Goal: Task Accomplishment & Management: Manage account settings

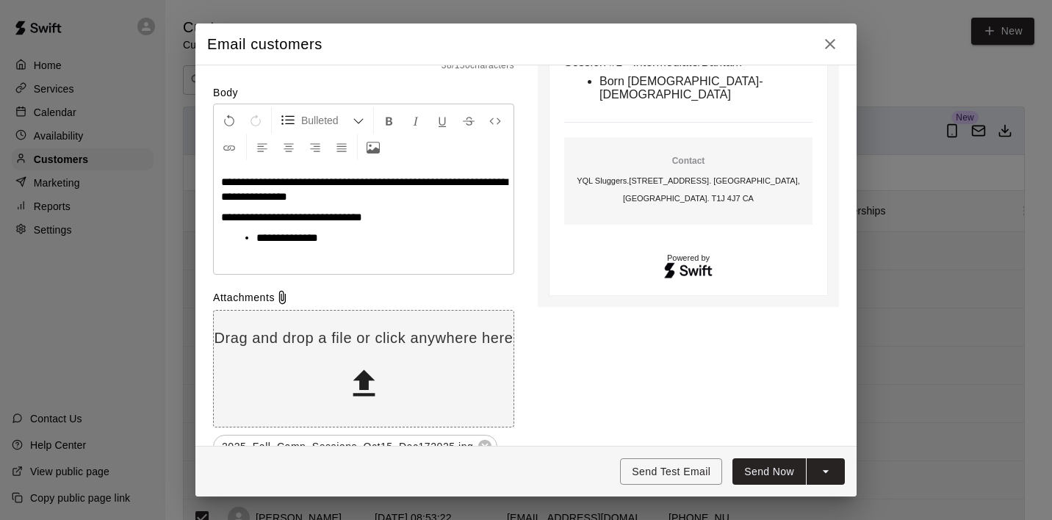
scroll to position [196, 0]
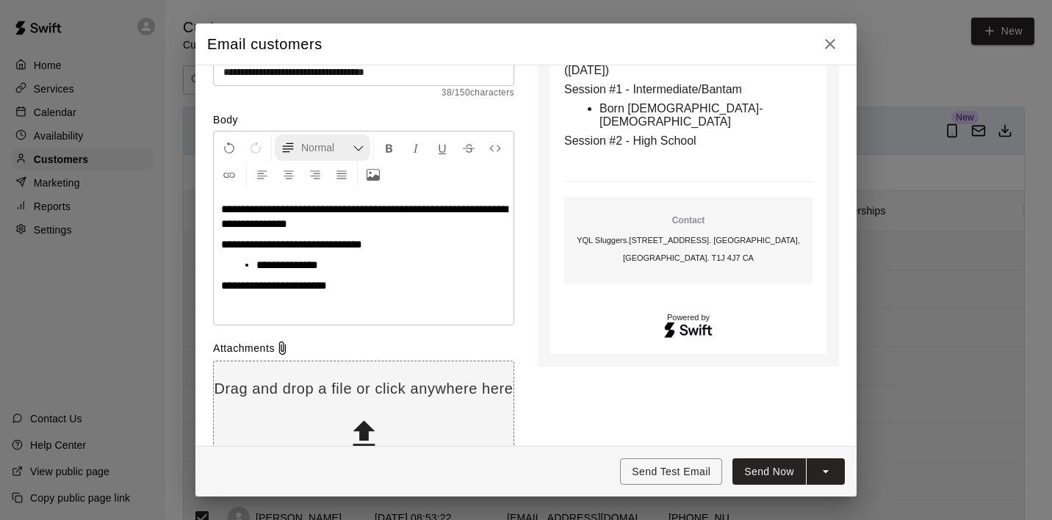
click at [357, 148] on icon "Formatting Options" at bounding box center [359, 149] width 12 height 12
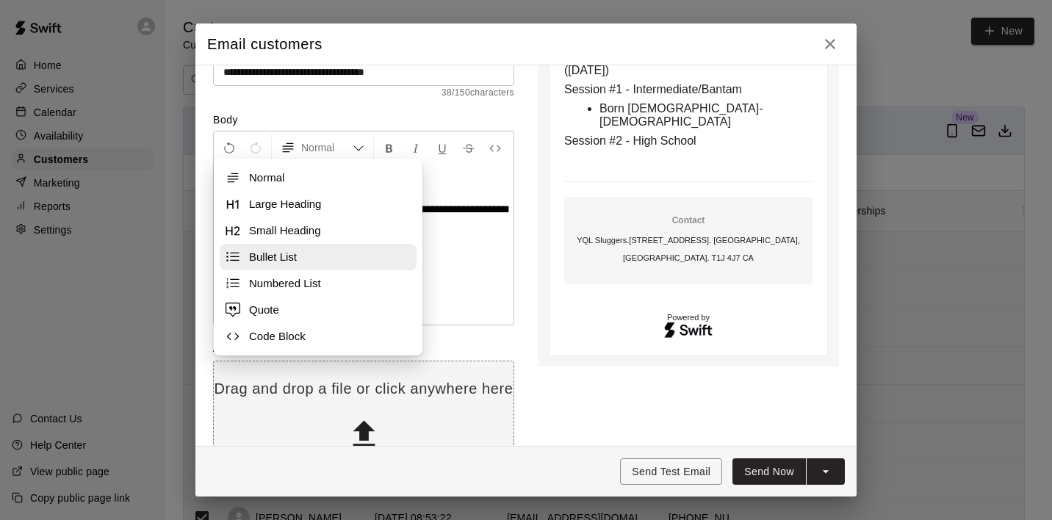
click at [287, 253] on span "Bullet List" at bounding box center [330, 257] width 162 height 15
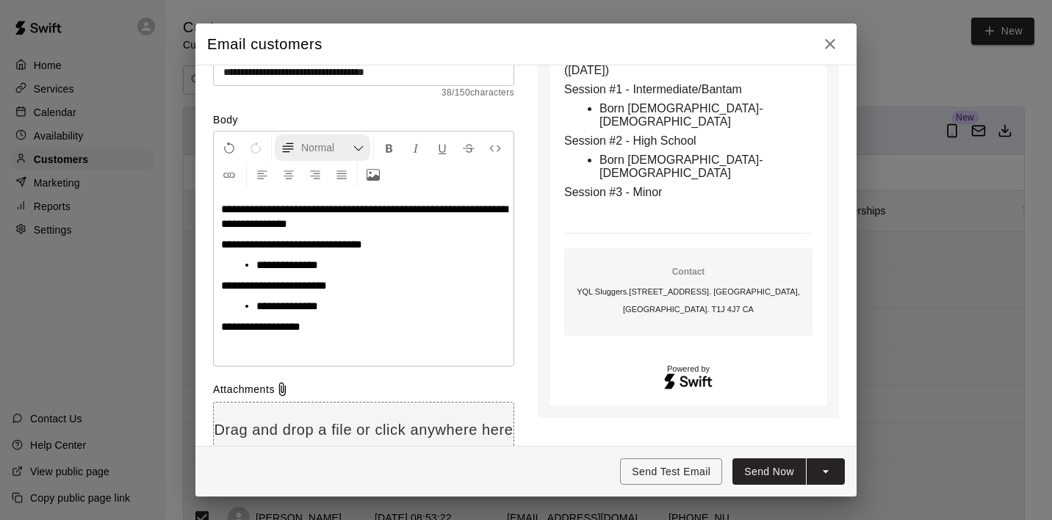
click at [362, 145] on icon "Formatting Options" at bounding box center [359, 149] width 12 height 12
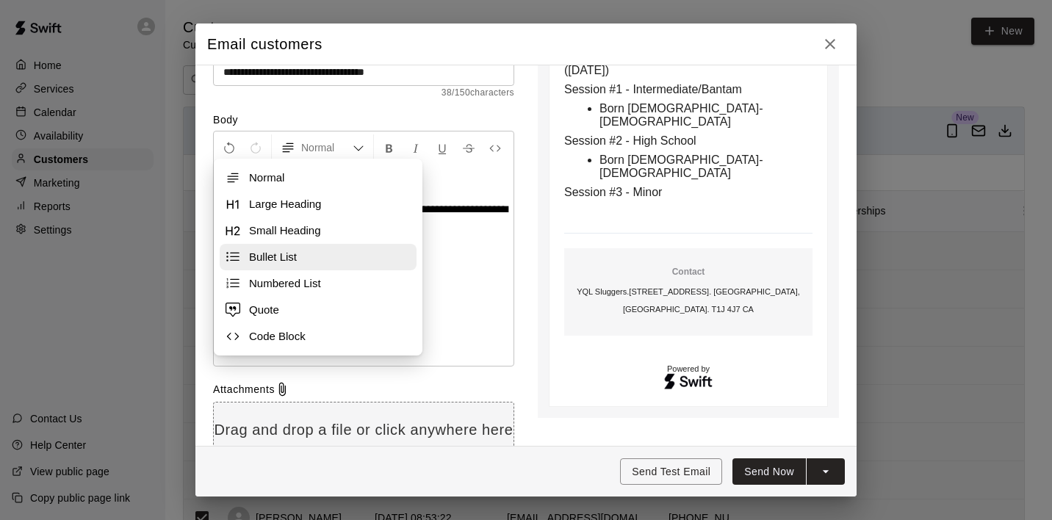
click at [282, 259] on span "Bullet List" at bounding box center [330, 257] width 162 height 15
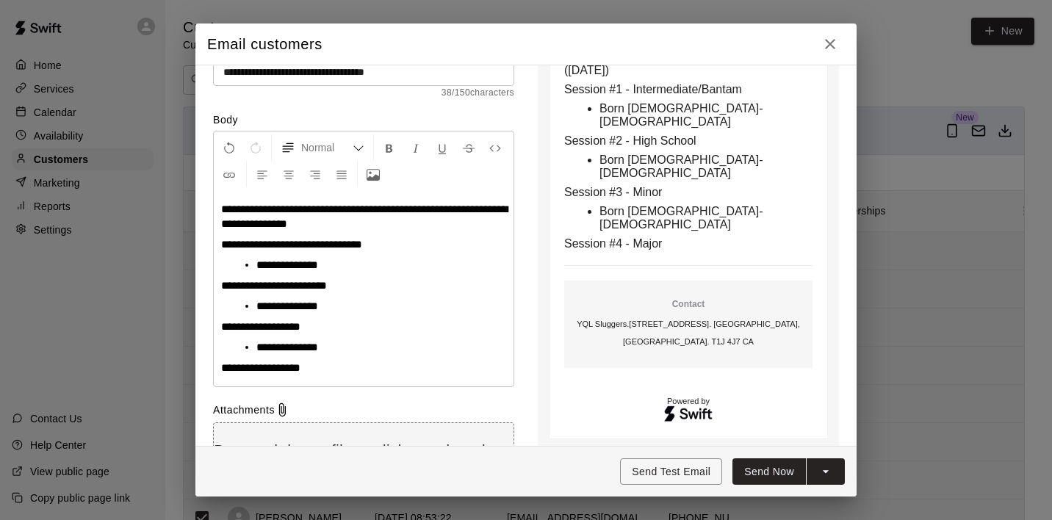
click at [400, 242] on p "**********" at bounding box center [363, 244] width 285 height 15
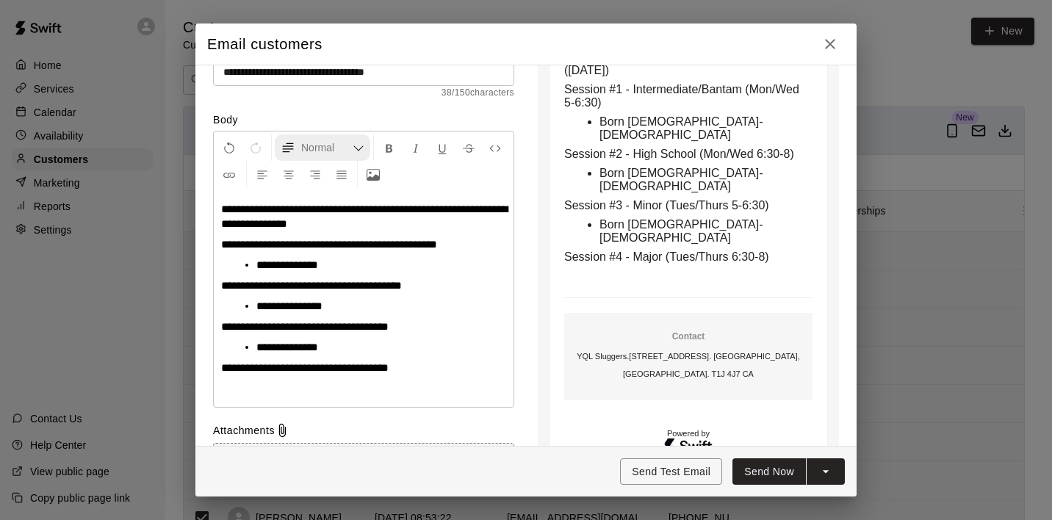
click at [362, 148] on icon "Formatting Options" at bounding box center [359, 149] width 12 height 12
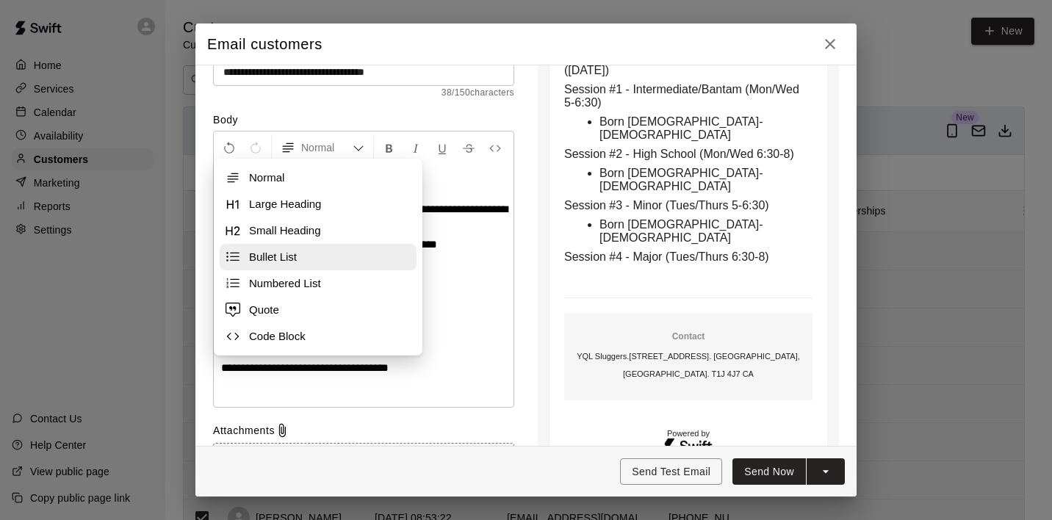
click at [281, 256] on span "Bullet List" at bounding box center [330, 257] width 162 height 15
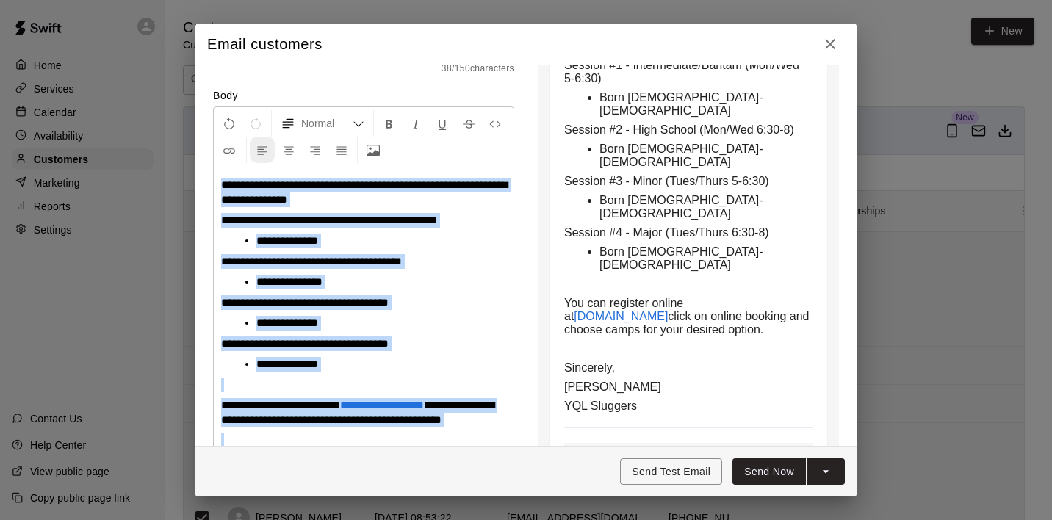
scroll to position [216, 0]
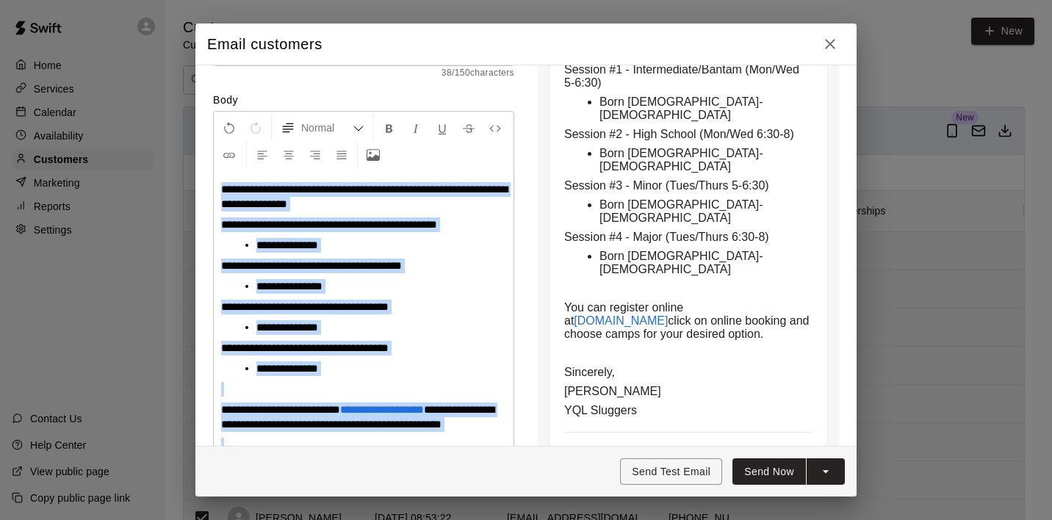
drag, startPoint x: 298, startPoint y: 439, endPoint x: 206, endPoint y: 190, distance: 265.8
click at [206, 190] on div "Email Type Transactional Marketing To Select all [PERSON_NAME] [PERSON_NAME] [P…" at bounding box center [525, 256] width 661 height 382
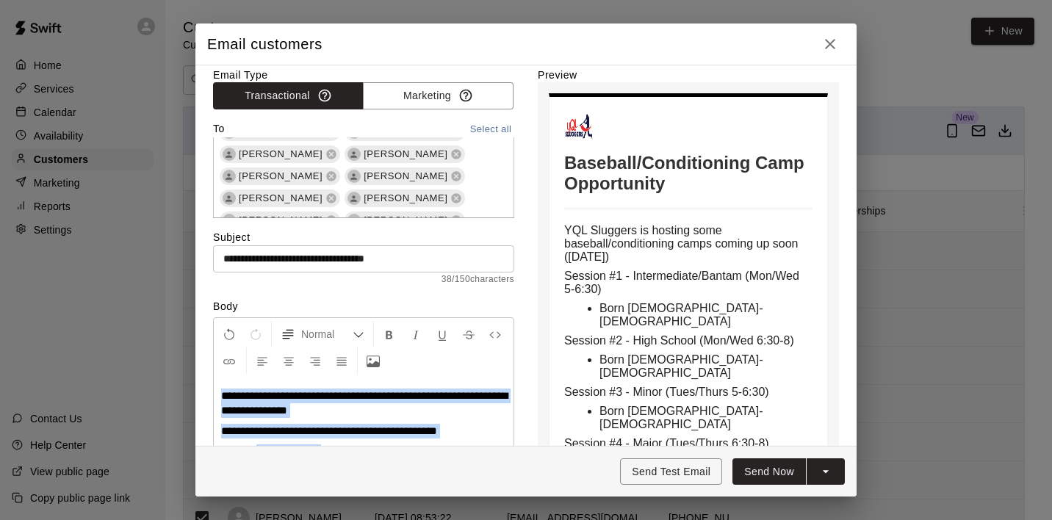
scroll to position [1012, 0]
click at [337, 193] on icon at bounding box center [332, 199] width 12 height 12
click at [337, 195] on icon at bounding box center [332, 200] width 10 height 10
click at [337, 193] on icon at bounding box center [332, 199] width 12 height 12
click at [337, 171] on icon at bounding box center [332, 177] width 12 height 12
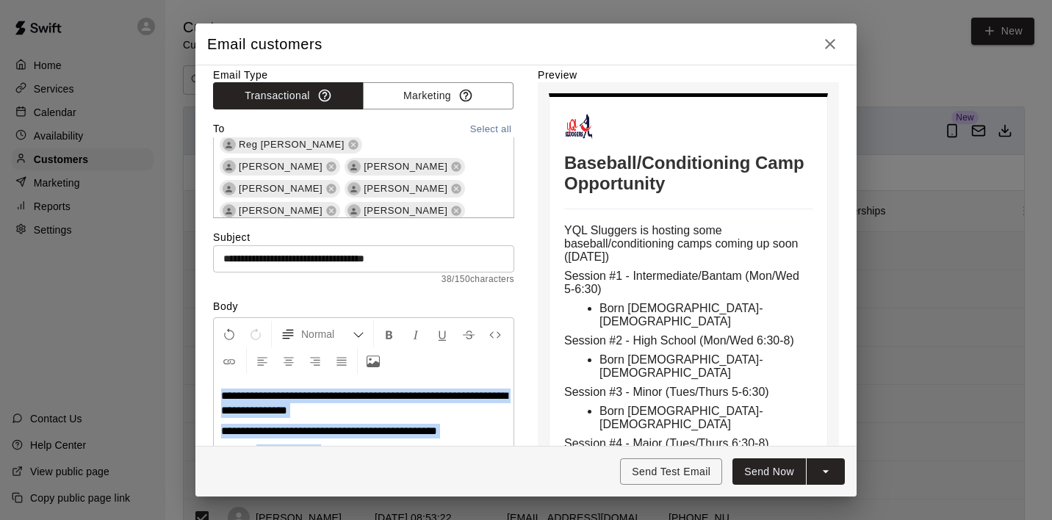
scroll to position [1413, 0]
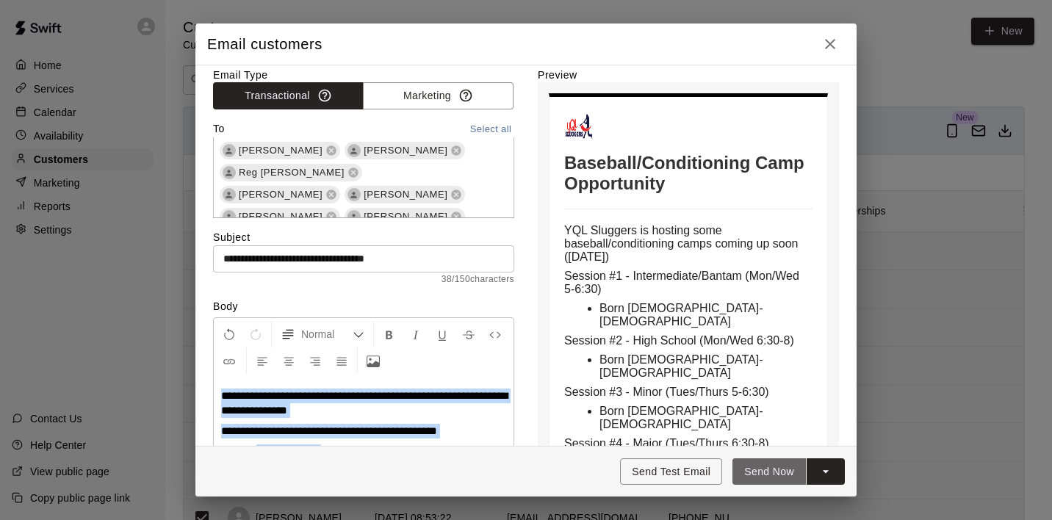
click at [765, 472] on button "Send Now" at bounding box center [769, 472] width 73 height 27
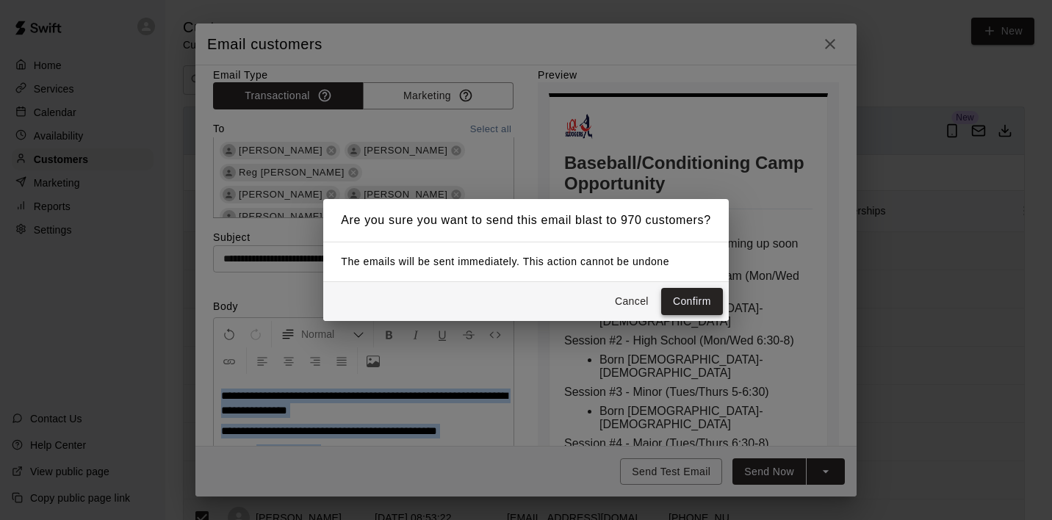
click at [695, 303] on button "Confirm" at bounding box center [692, 301] width 62 height 27
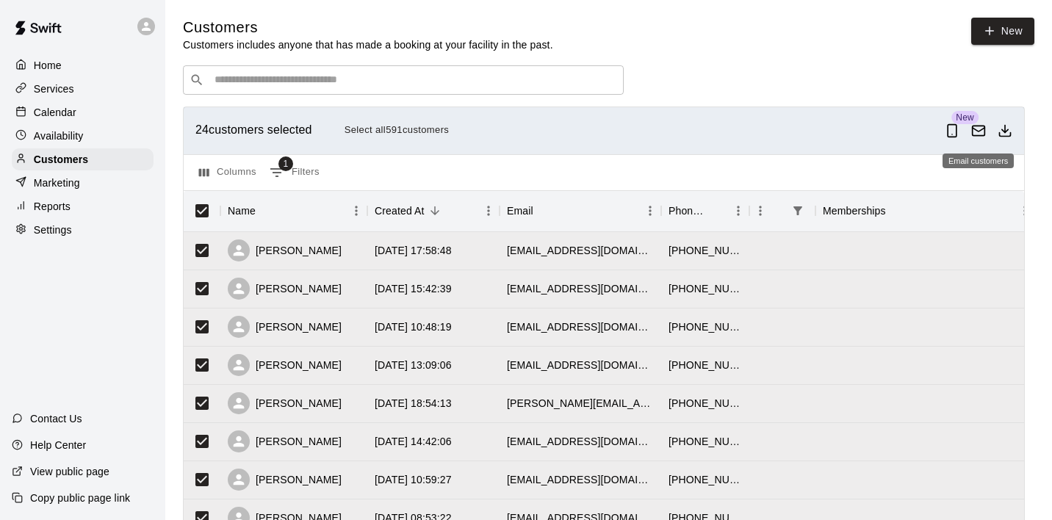
click at [982, 134] on icon "Email customers" at bounding box center [978, 130] width 15 height 15
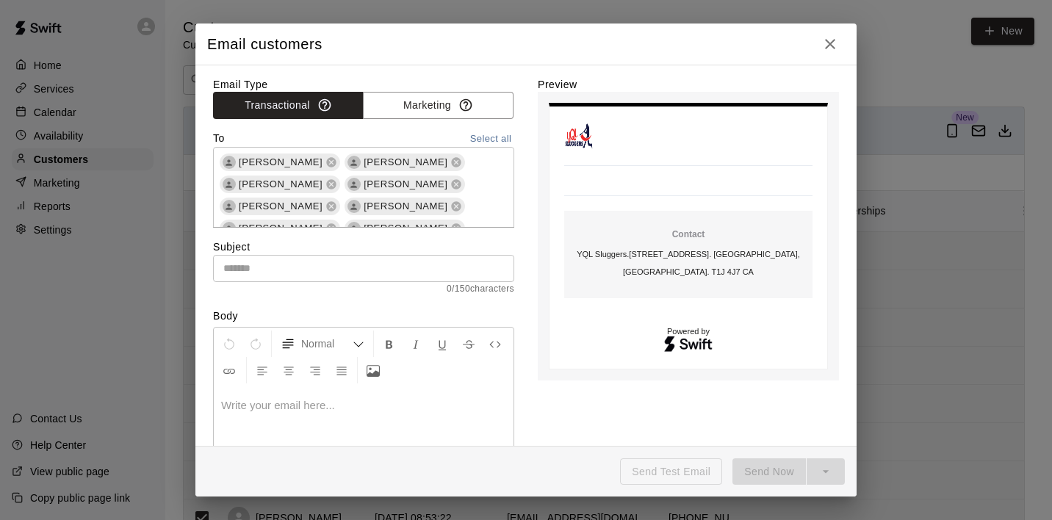
scroll to position [0, 0]
click at [291, 264] on input "text" at bounding box center [363, 268] width 301 height 27
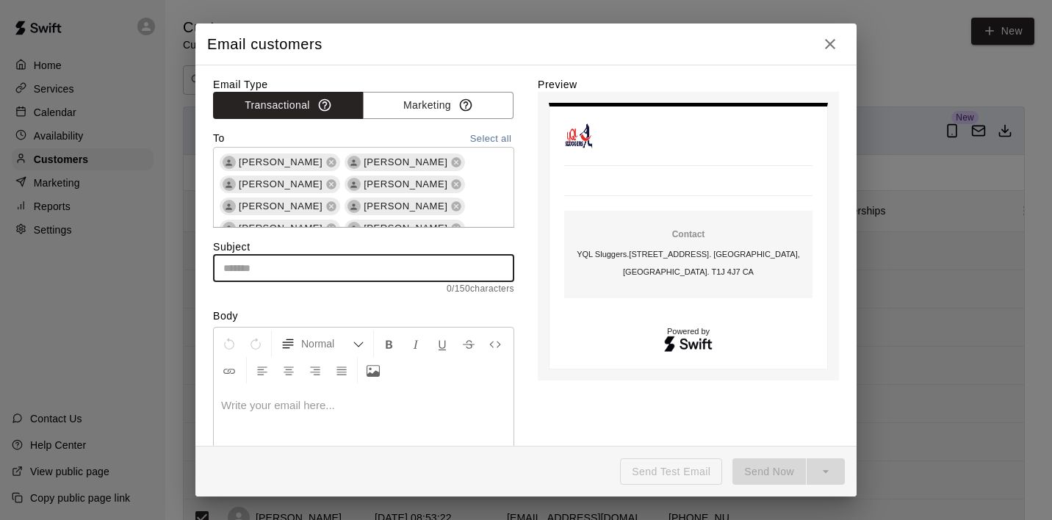
click at [291, 264] on input "text" at bounding box center [363, 268] width 301 height 27
click at [278, 267] on input "text" at bounding box center [363, 268] width 301 height 27
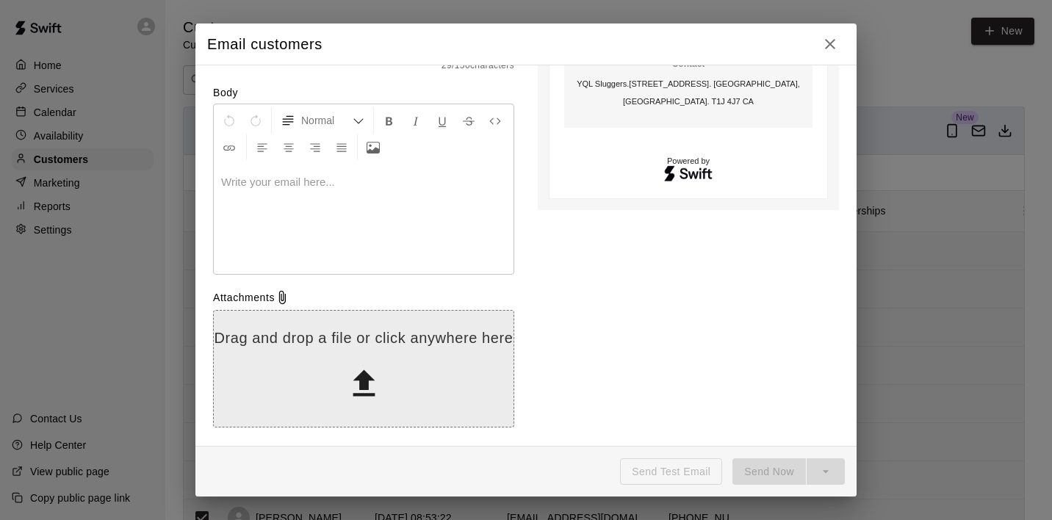
scroll to position [223, 0]
type input "**********"
click at [367, 381] on icon at bounding box center [364, 384] width 22 height 26
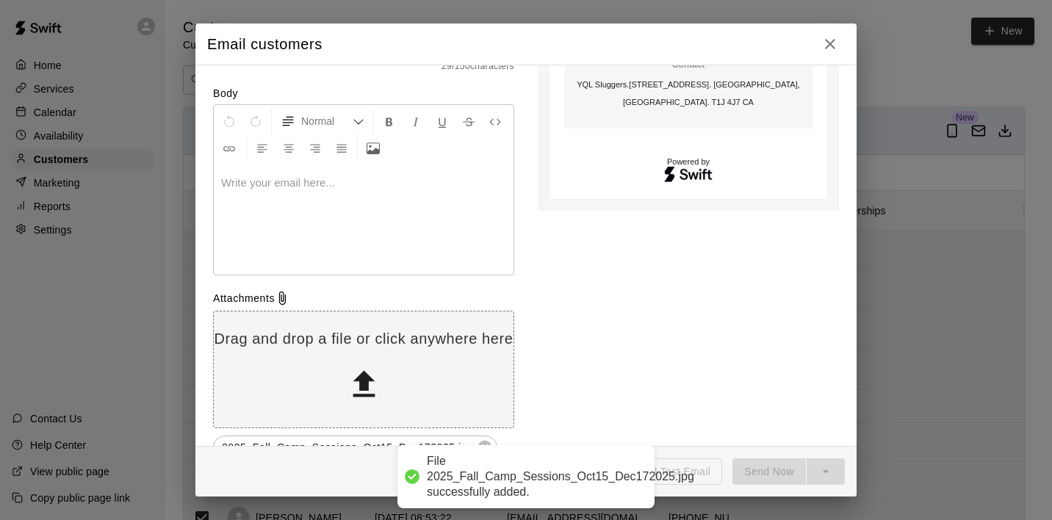
click at [340, 180] on p at bounding box center [363, 183] width 285 height 15
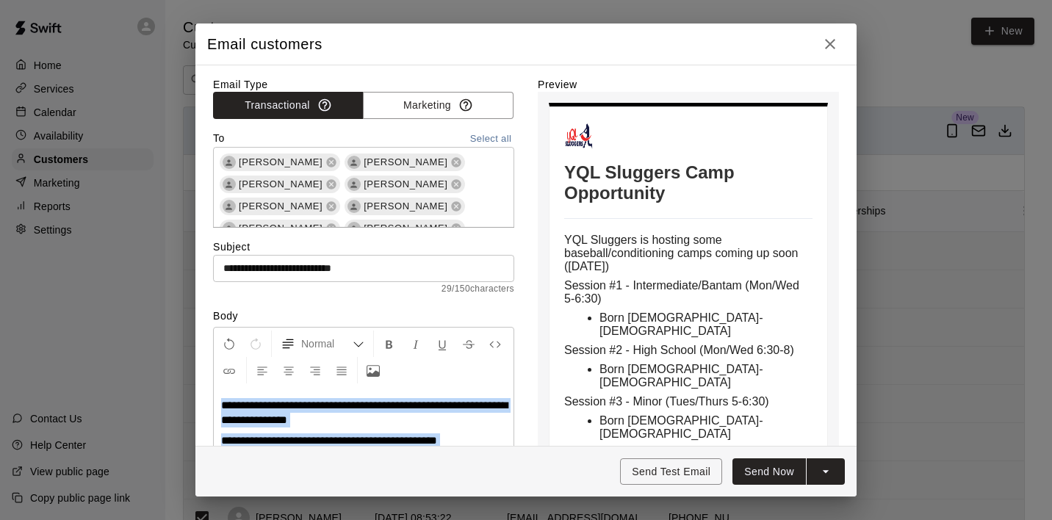
scroll to position [0, 0]
click at [766, 474] on button "Send Now" at bounding box center [769, 472] width 73 height 27
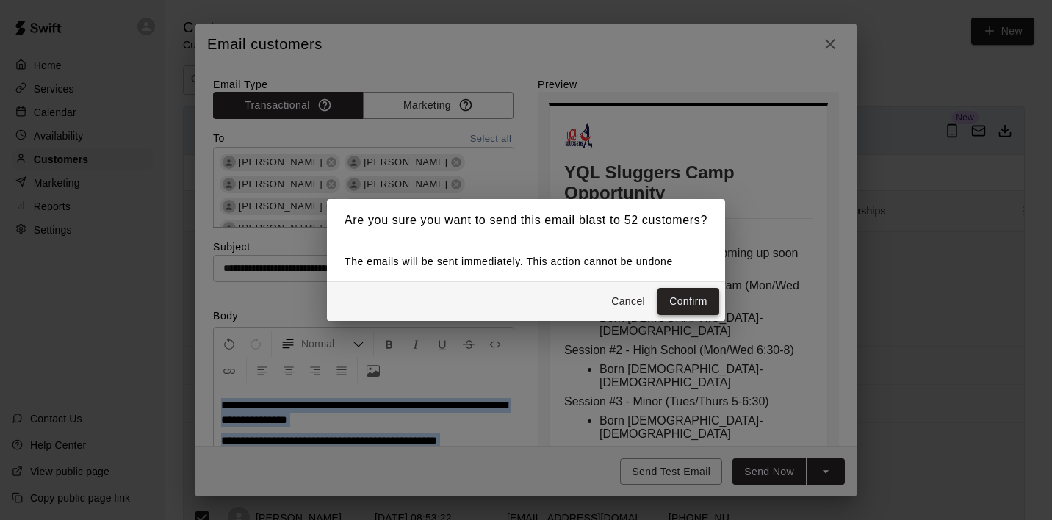
click at [692, 303] on button "Confirm" at bounding box center [689, 301] width 62 height 27
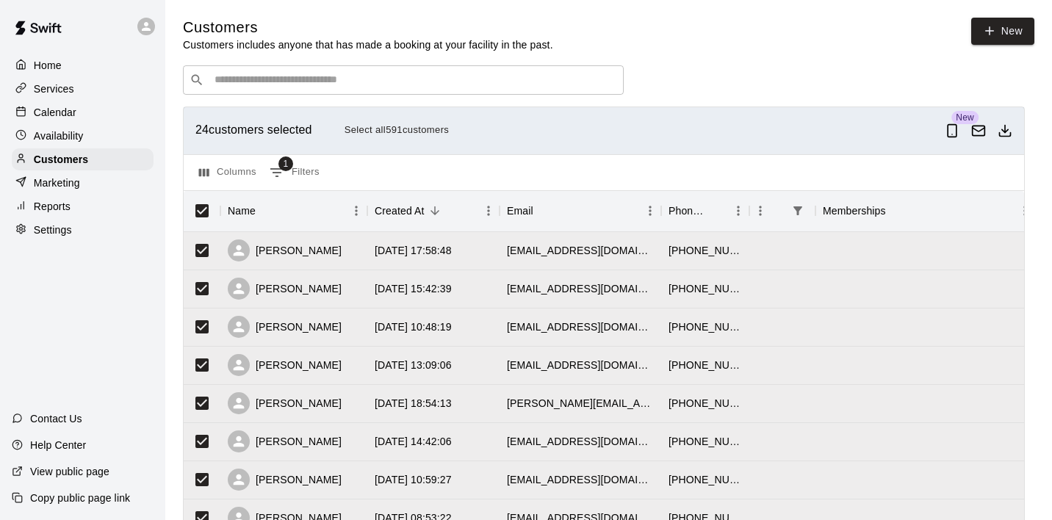
click at [57, 234] on p "Settings" at bounding box center [53, 230] width 38 height 15
select select "**"
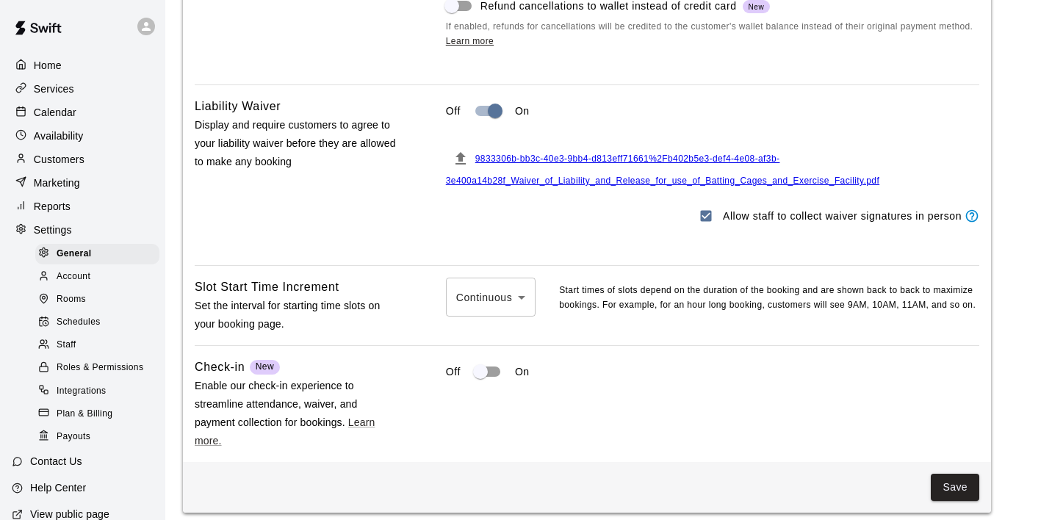
scroll to position [1517, 0]
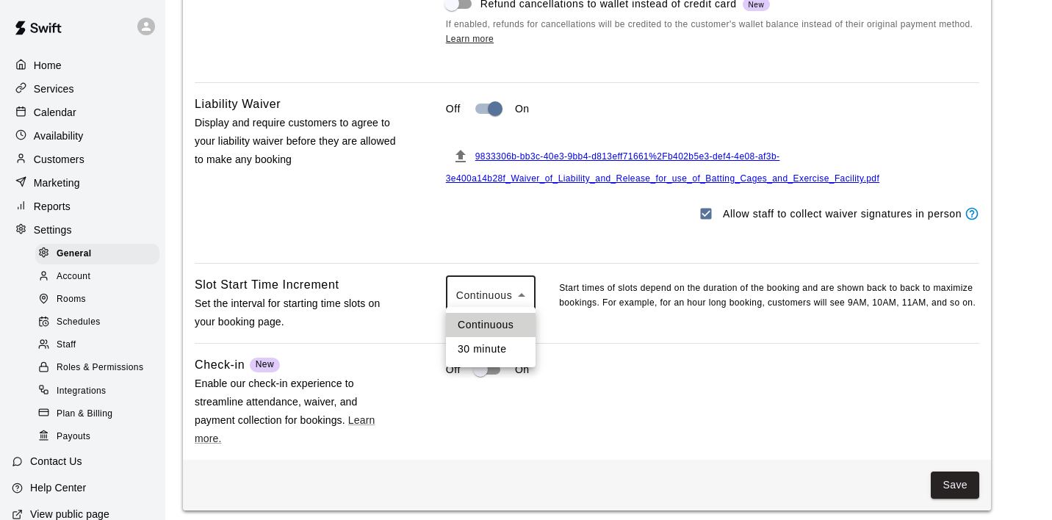
click at [571, 315] on div at bounding box center [526, 260] width 1052 height 520
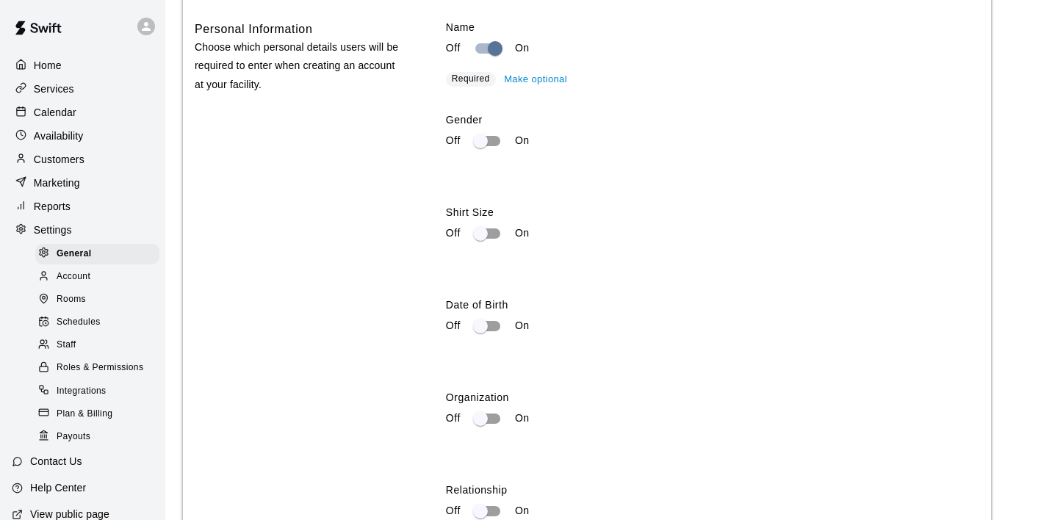
scroll to position [2133, 0]
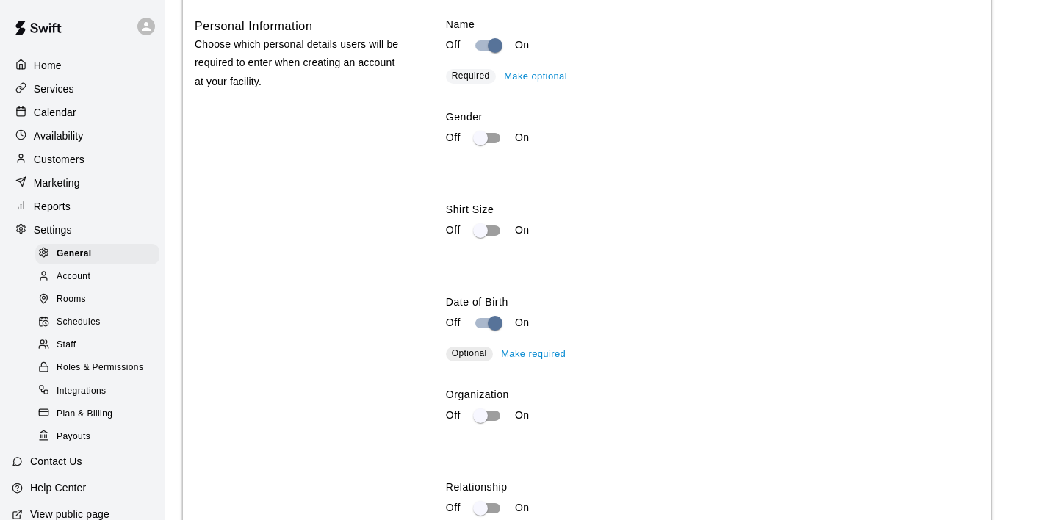
click at [471, 348] on span "Optional" at bounding box center [469, 353] width 35 height 10
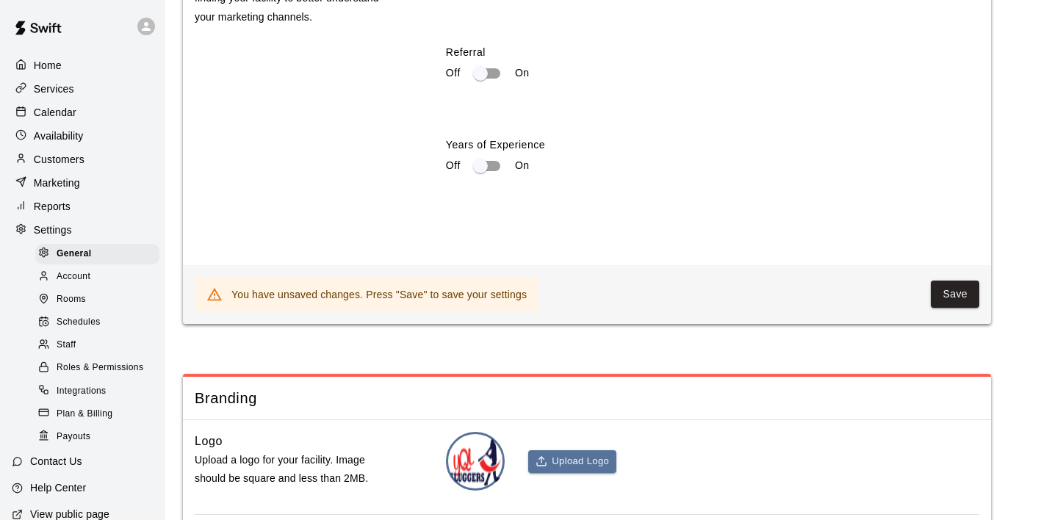
scroll to position [2988, 0]
click at [954, 287] on button "Save" at bounding box center [955, 293] width 48 height 27
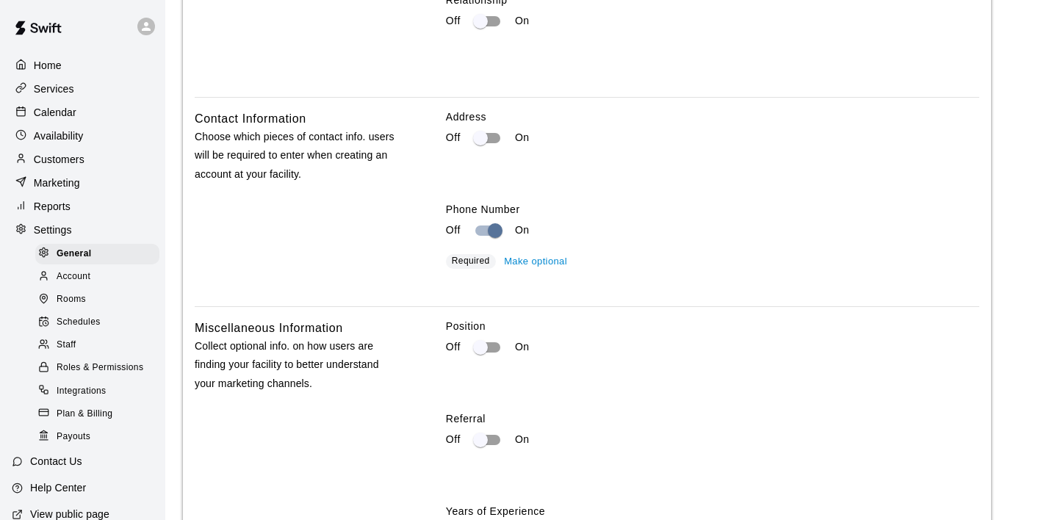
scroll to position [2544, 0]
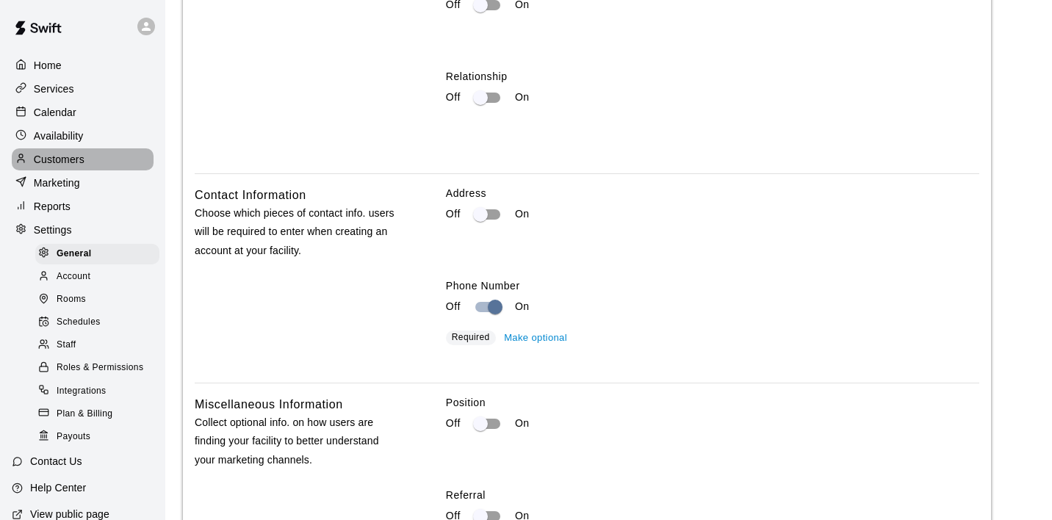
click at [71, 157] on p "Customers" at bounding box center [59, 159] width 51 height 15
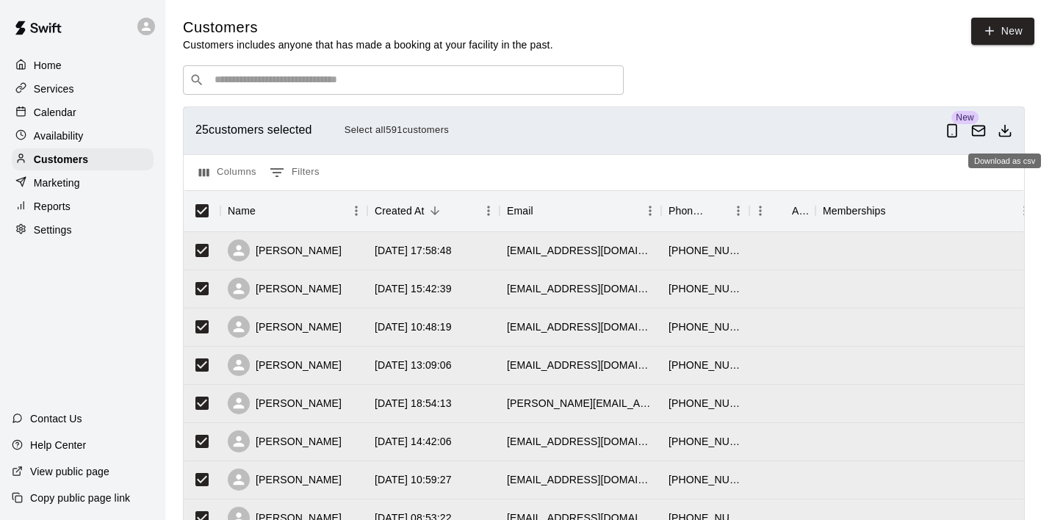
click at [1005, 132] on line "Download as csv" at bounding box center [1005, 128] width 0 height 7
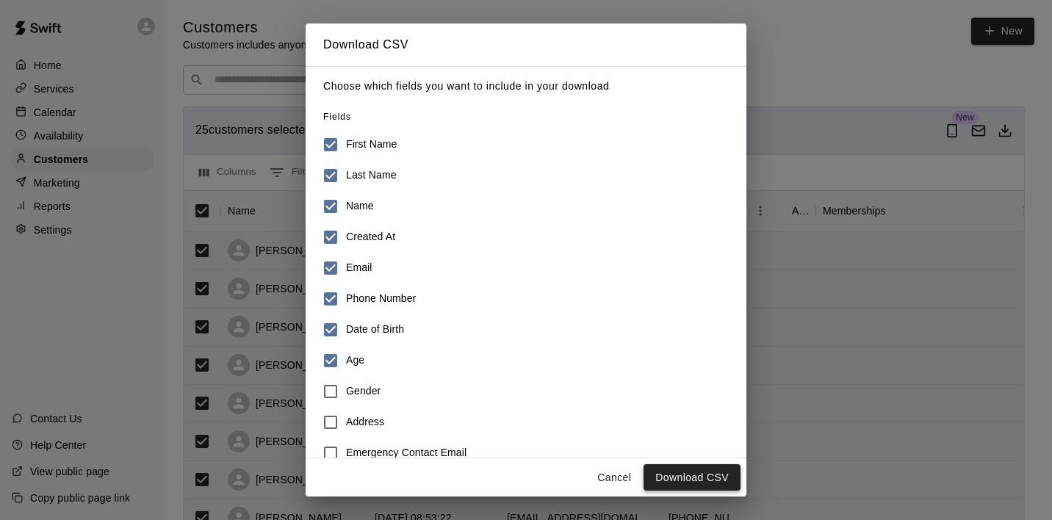
click at [668, 477] on button "Download CSV" at bounding box center [692, 477] width 97 height 27
click at [615, 478] on button "Cancel" at bounding box center [614, 477] width 47 height 27
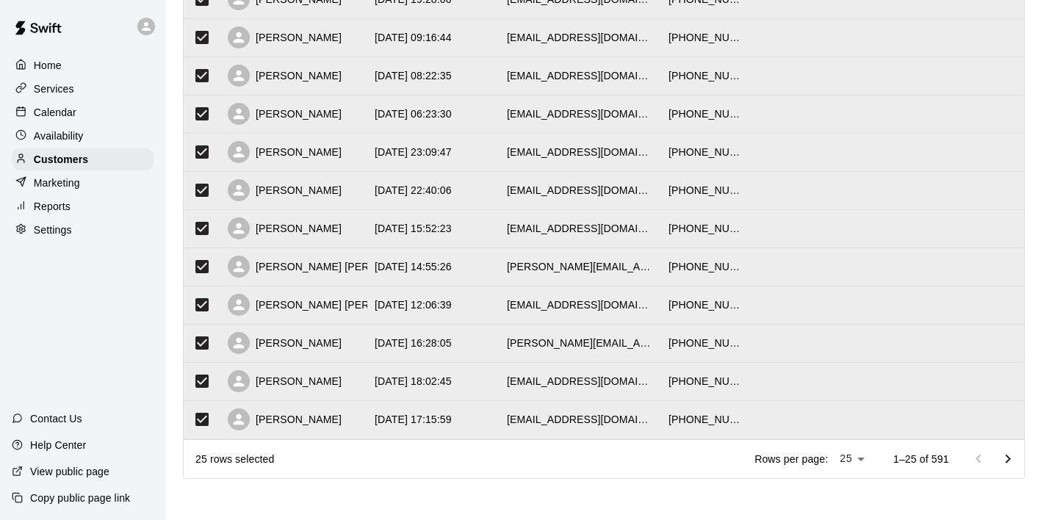
scroll to position [747, 0]
click at [1010, 461] on icon "Go to next page" at bounding box center [1008, 460] width 18 height 18
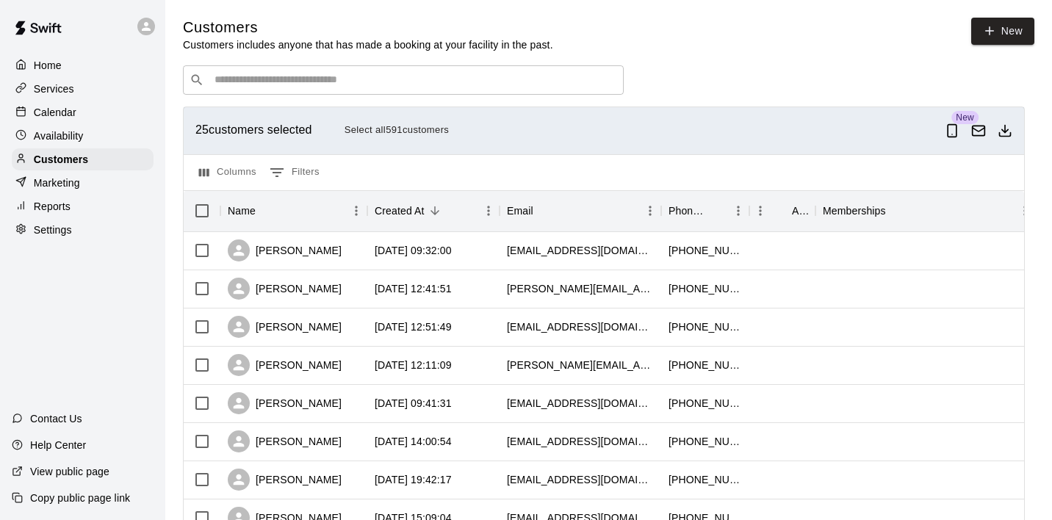
scroll to position [0, 0]
click at [1009, 130] on icon "Download as csv" at bounding box center [1005, 130] width 15 height 15
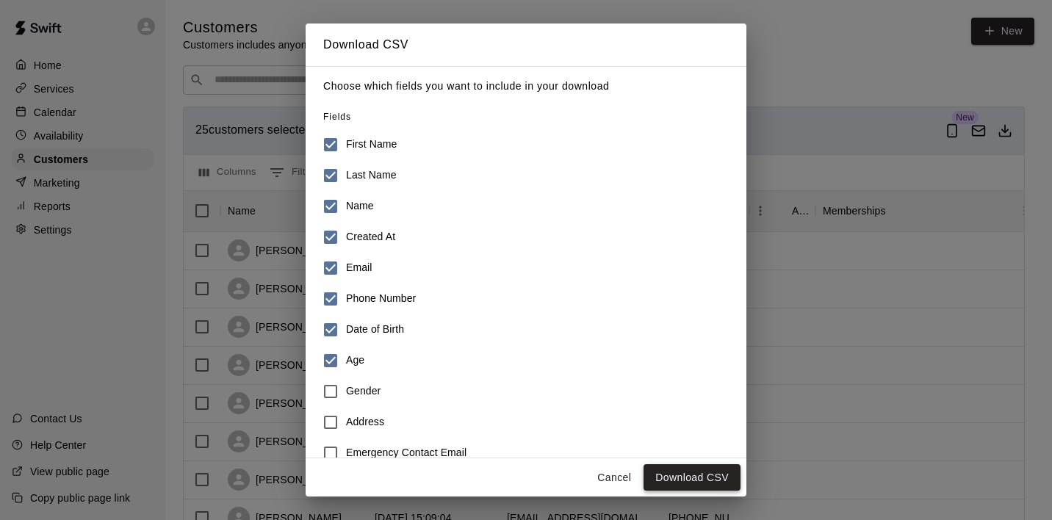
click at [689, 478] on button "Download CSV" at bounding box center [692, 477] width 97 height 27
click at [624, 476] on button "Cancel" at bounding box center [614, 477] width 47 height 27
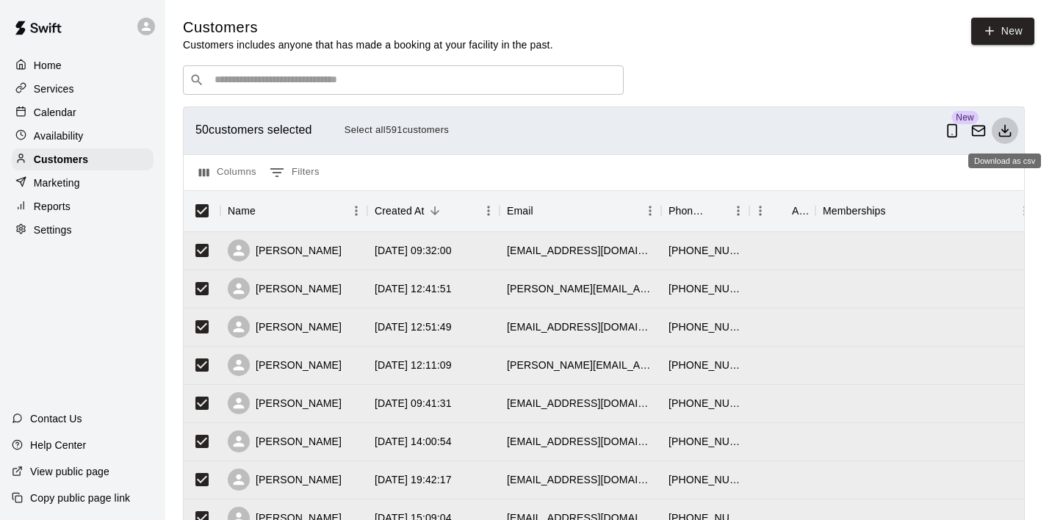
click at [1003, 132] on icon "Download as csv" at bounding box center [1005, 130] width 15 height 15
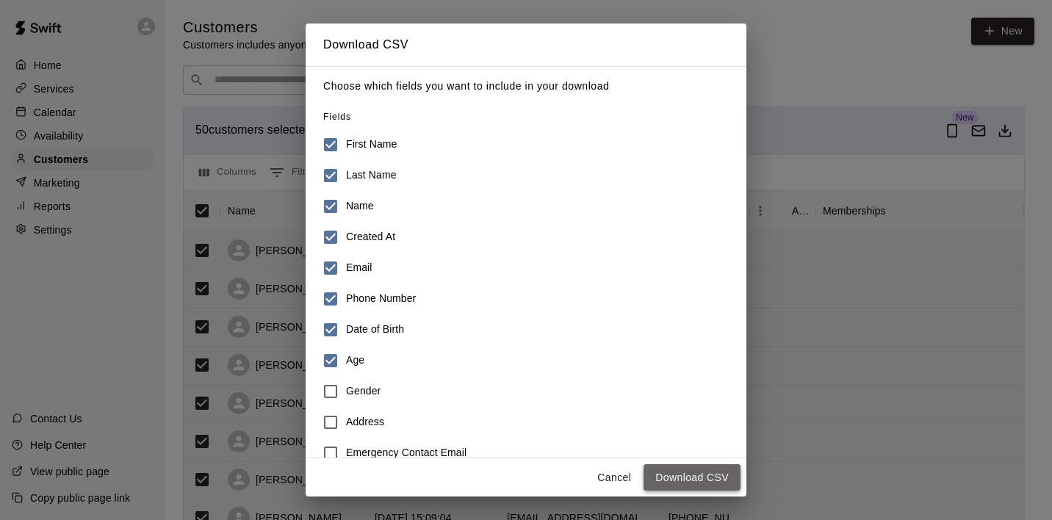
click at [686, 478] on button "Download CSV" at bounding box center [692, 477] width 97 height 27
click at [618, 476] on button "Cancel" at bounding box center [614, 477] width 47 height 27
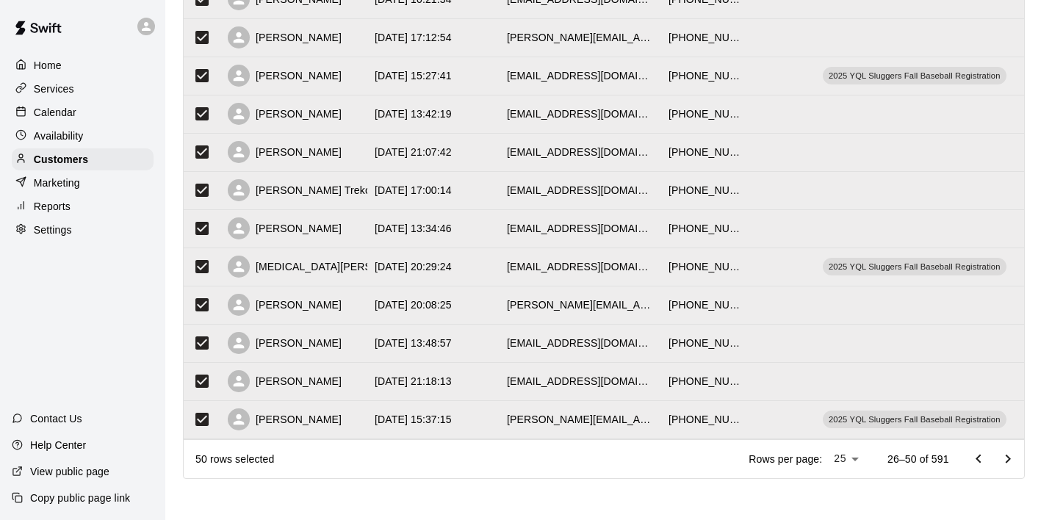
scroll to position [747, 0]
click at [1010, 462] on icon "Go to next page" at bounding box center [1008, 460] width 18 height 18
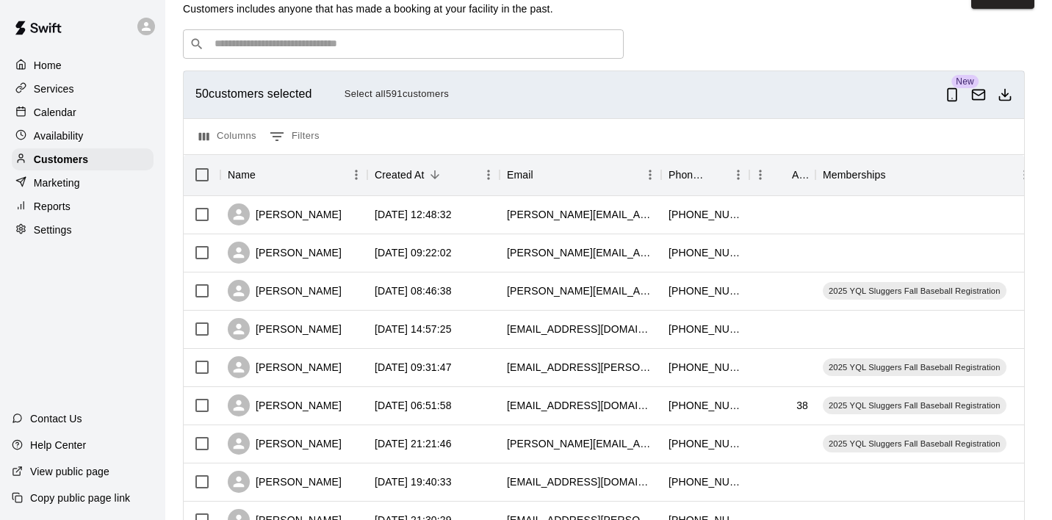
scroll to position [30, 0]
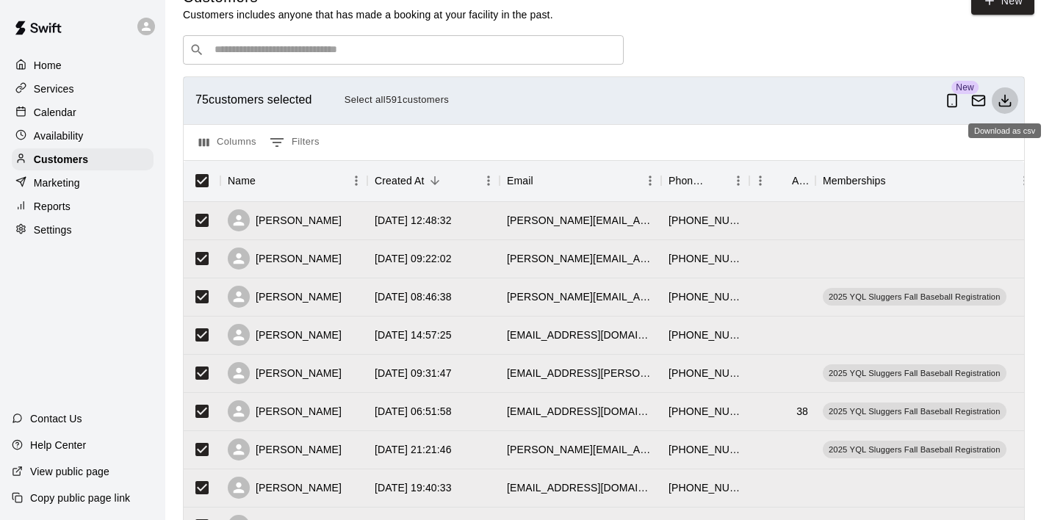
click at [1006, 104] on icon "Download as csv" at bounding box center [1005, 100] width 15 height 15
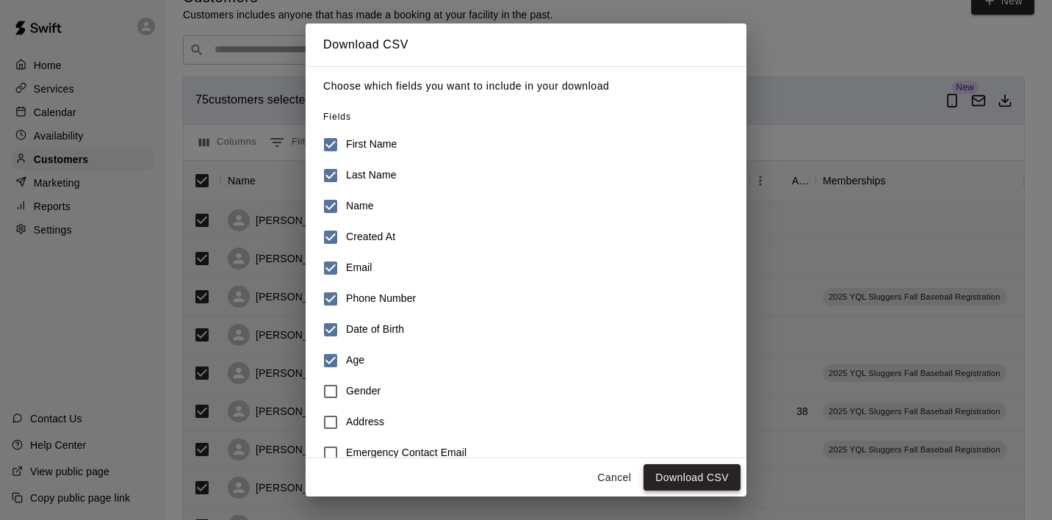
click at [683, 478] on button "Download CSV" at bounding box center [692, 477] width 97 height 27
click at [614, 478] on button "Cancel" at bounding box center [614, 477] width 47 height 27
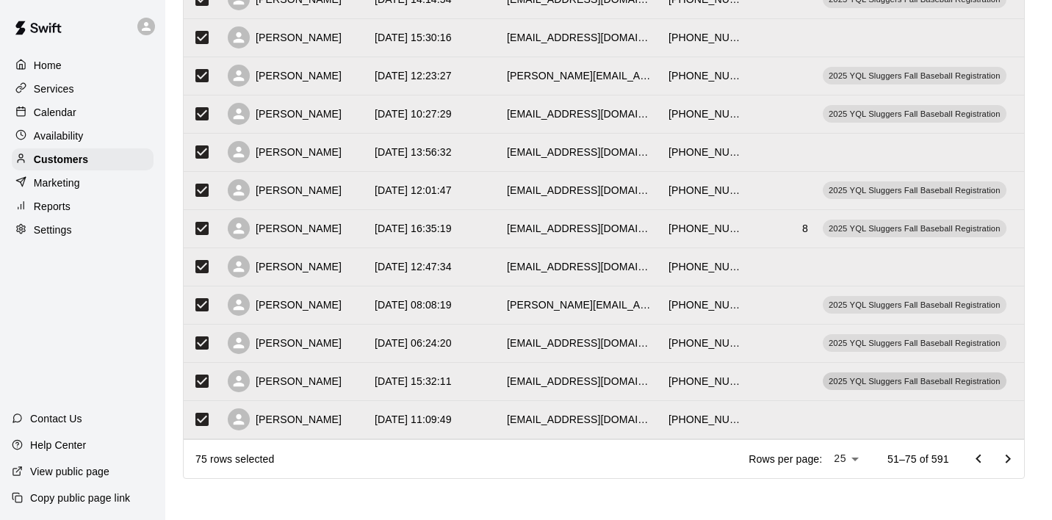
scroll to position [747, 0]
click at [1006, 460] on icon "Go to next page" at bounding box center [1008, 460] width 18 height 18
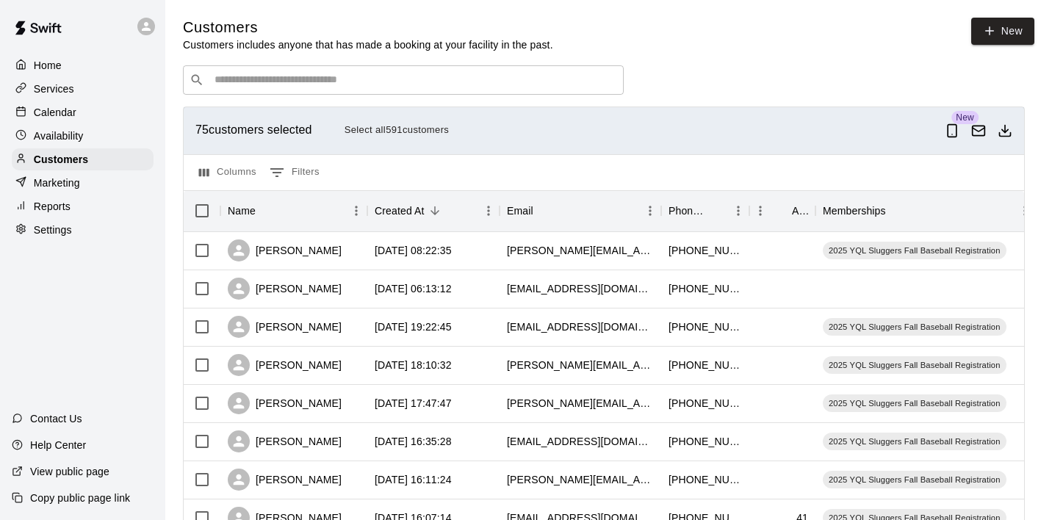
scroll to position [0, 0]
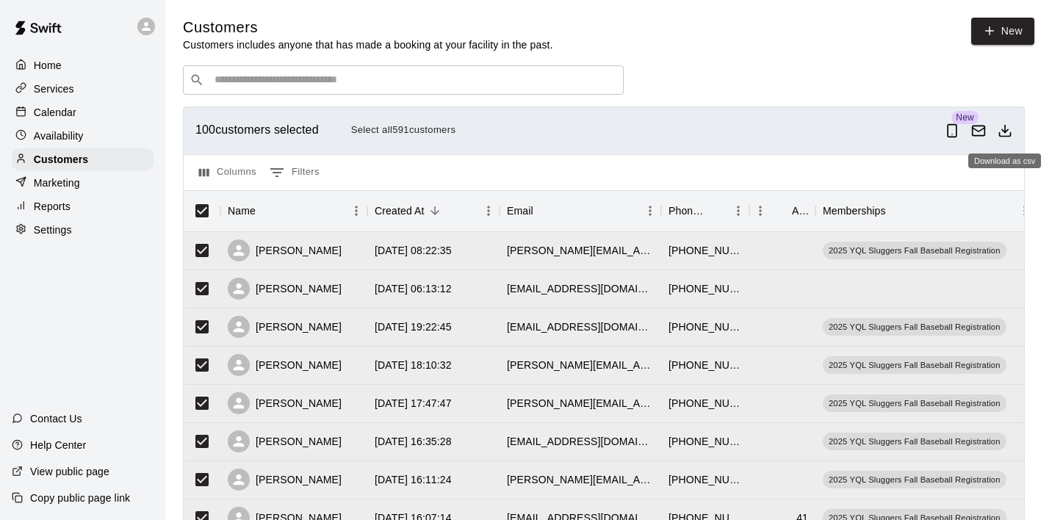
click at [1007, 132] on icon "Download as csv" at bounding box center [1005, 130] width 15 height 15
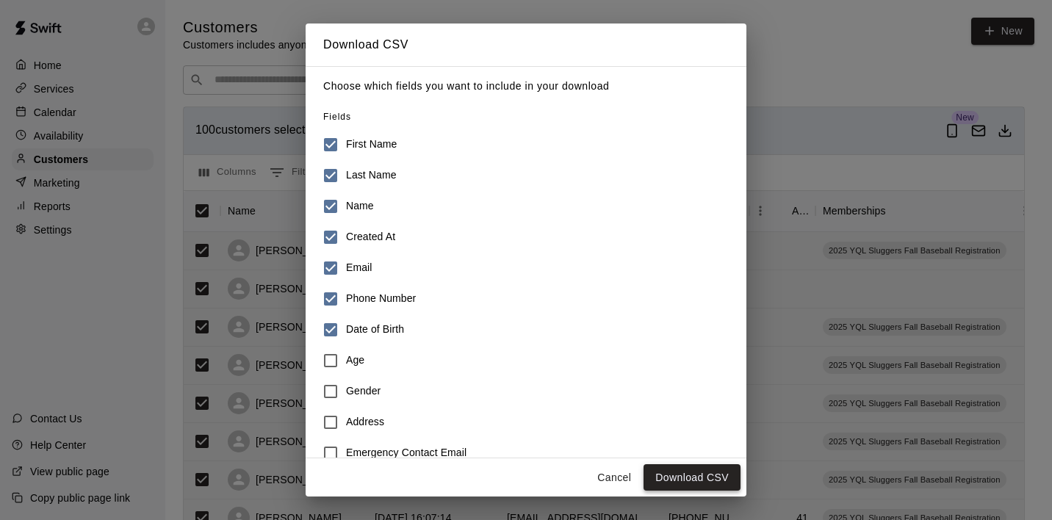
click at [691, 477] on button "Download CSV" at bounding box center [692, 477] width 97 height 27
click at [617, 478] on button "Cancel" at bounding box center [614, 477] width 47 height 27
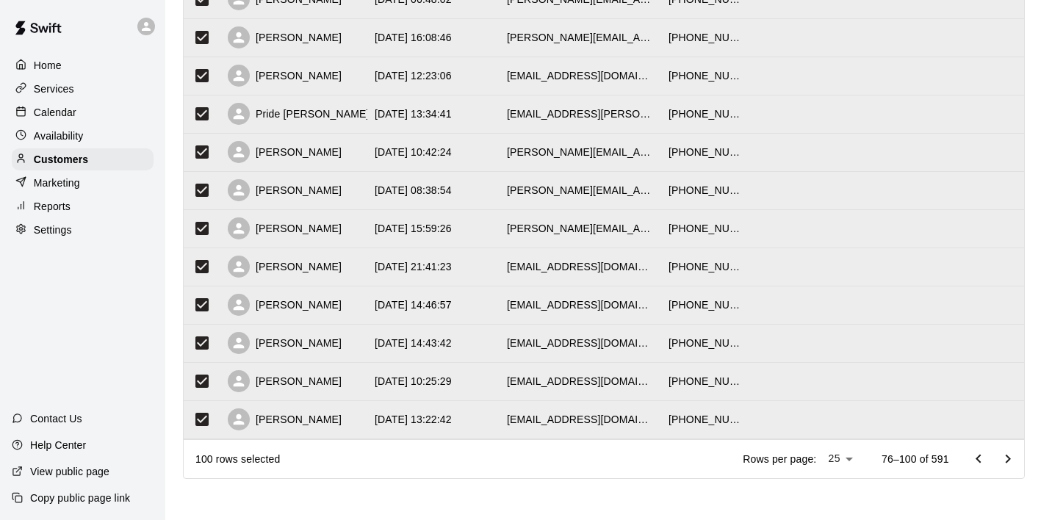
scroll to position [747, 0]
click at [847, 490] on li "100" at bounding box center [840, 490] width 42 height 24
type input "***"
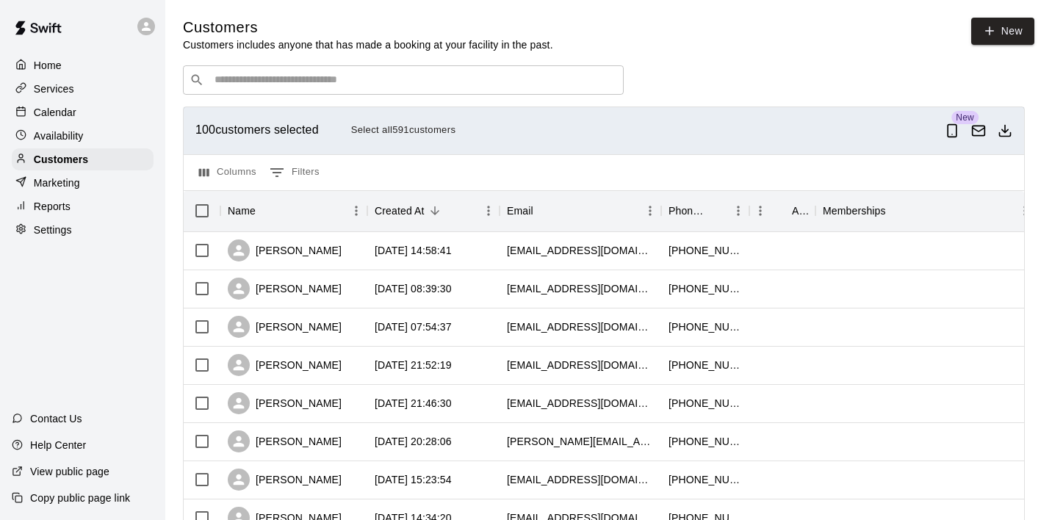
scroll to position [0, 0]
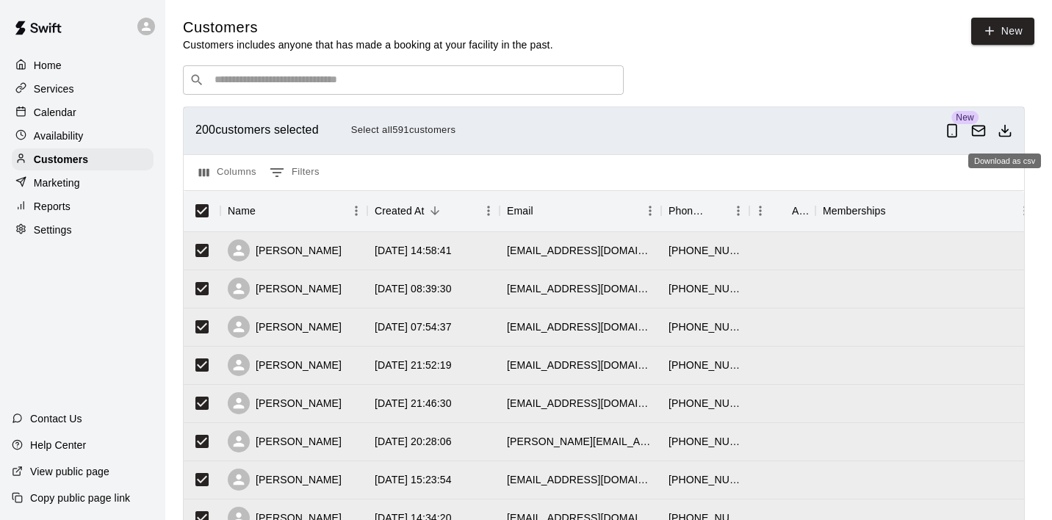
click at [1006, 132] on polyline "Download as csv" at bounding box center [1005, 130] width 6 height 3
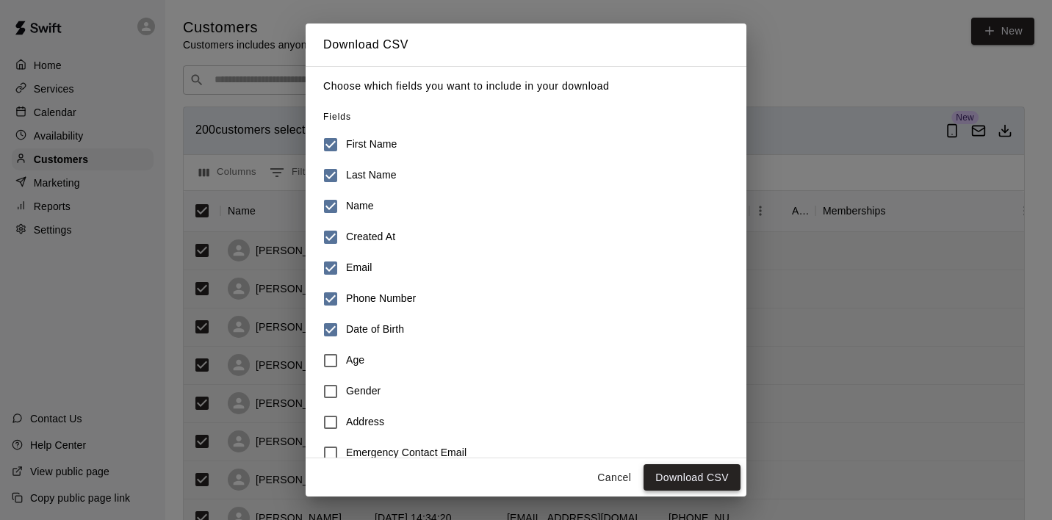
click at [689, 475] on button "Download CSV" at bounding box center [692, 477] width 97 height 27
click at [615, 480] on button "Cancel" at bounding box center [614, 477] width 47 height 27
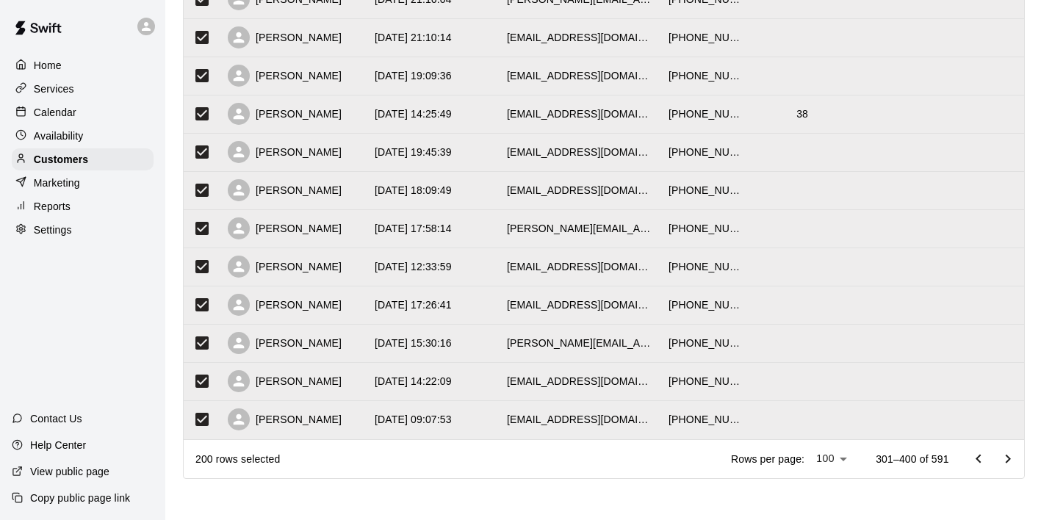
scroll to position [3613, 0]
click at [1008, 462] on icon "Go to next page" at bounding box center [1008, 460] width 18 height 18
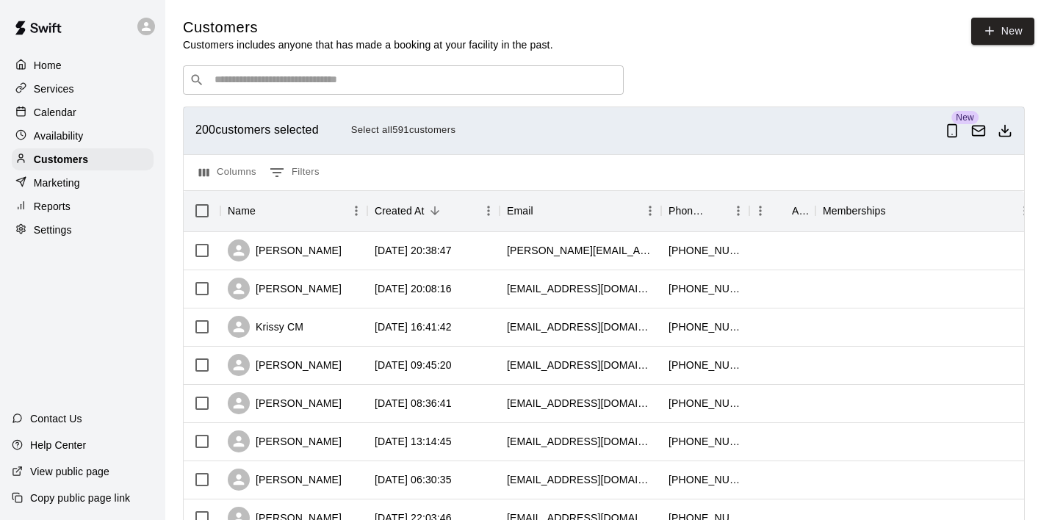
scroll to position [0, 0]
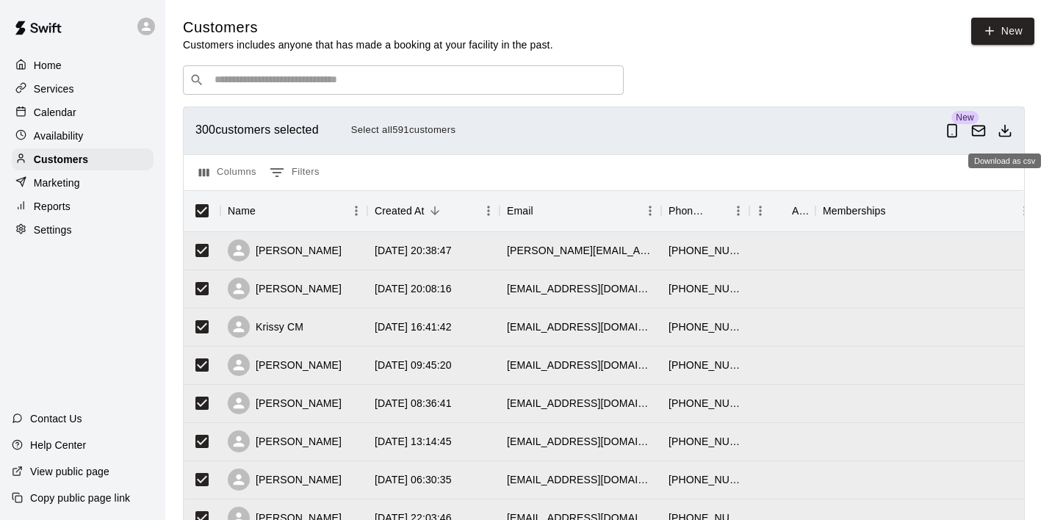
click at [1006, 131] on polyline "Download as csv" at bounding box center [1005, 130] width 6 height 3
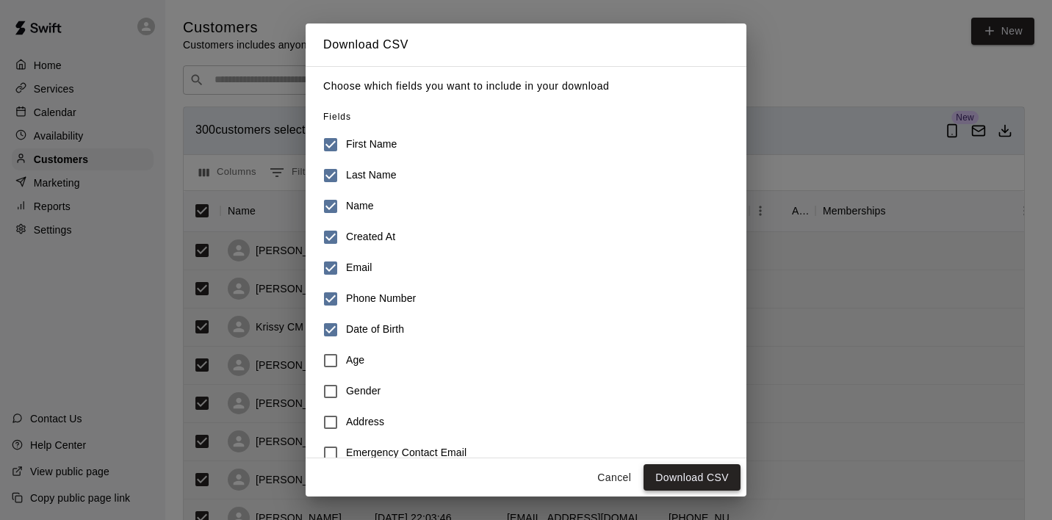
click at [697, 472] on button "Download CSV" at bounding box center [692, 477] width 97 height 27
click at [616, 477] on button "Cancel" at bounding box center [614, 477] width 47 height 27
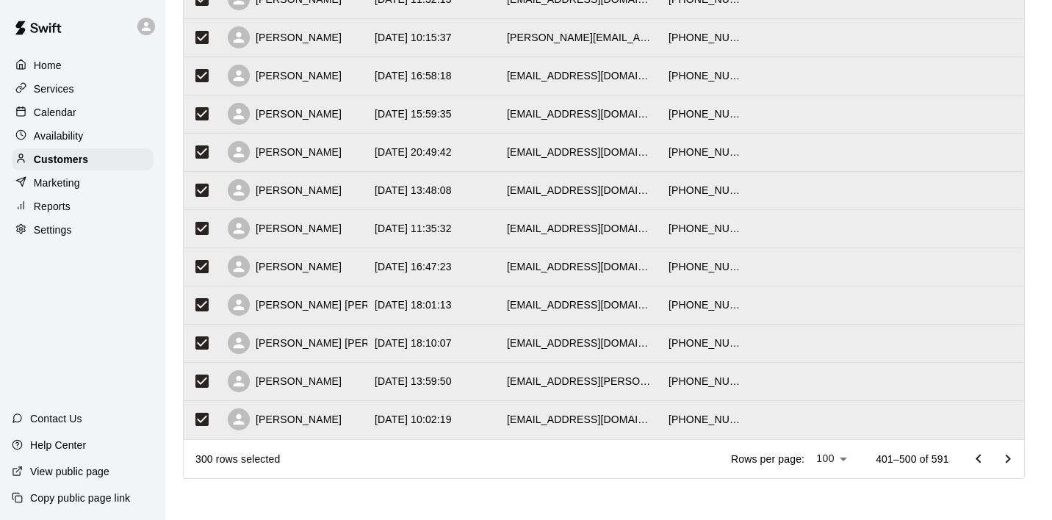
scroll to position [3613, 0]
click at [1007, 459] on icon "Go to next page" at bounding box center [1008, 460] width 18 height 18
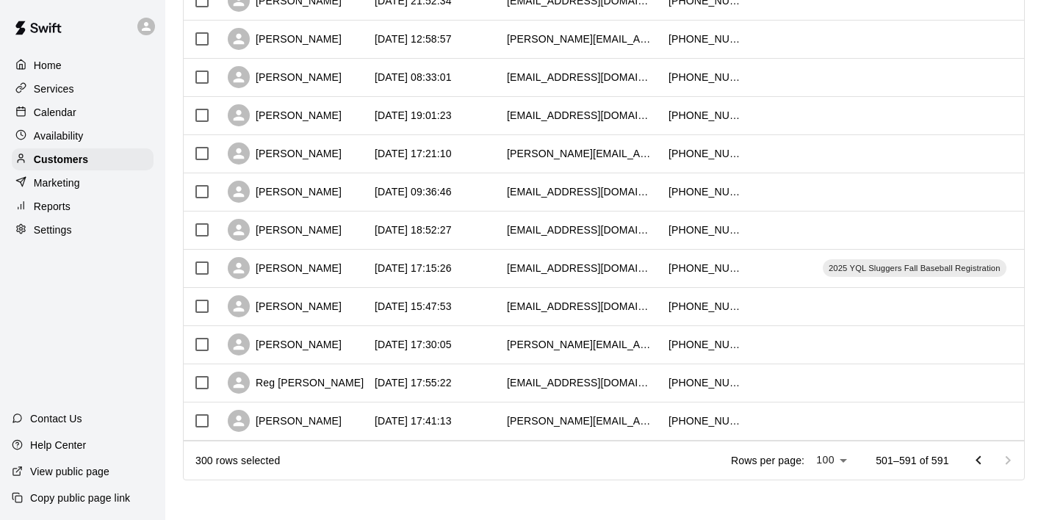
scroll to position [3065, 0]
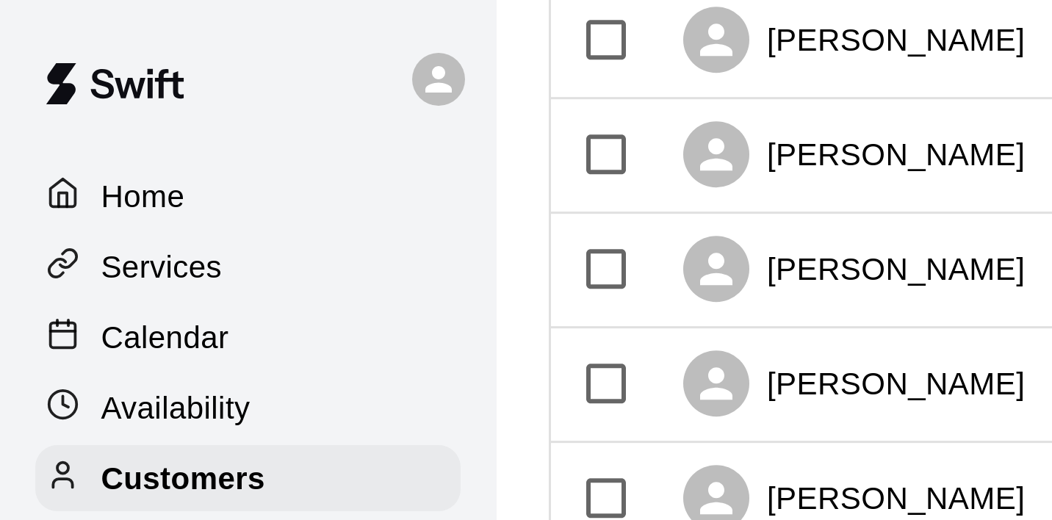
click at [500, 109] on div "[EMAIL_ADDRESS][DOMAIN_NAME]" at bounding box center [581, 128] width 162 height 38
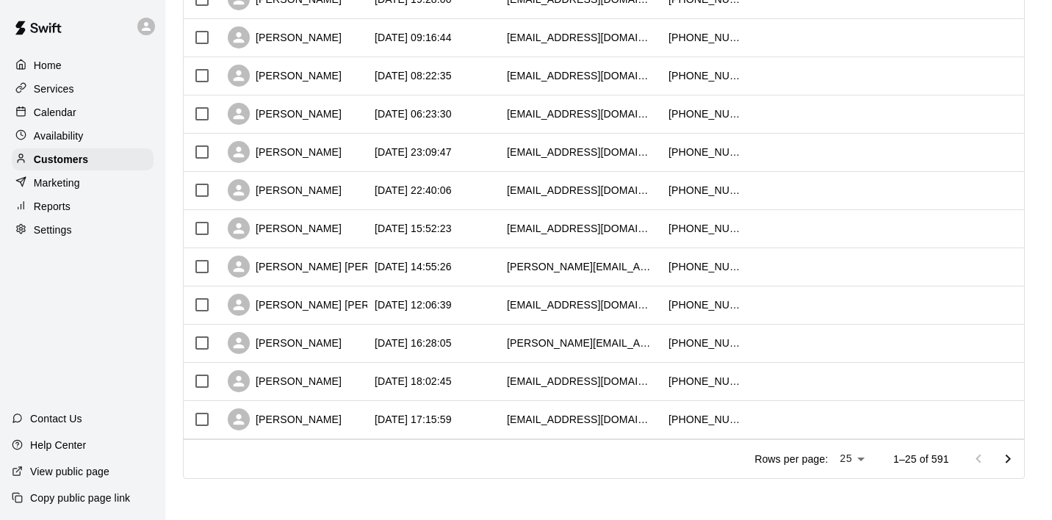
scroll to position [747, 0]
click at [853, 495] on li "100" at bounding box center [852, 490] width 42 height 24
type input "***"
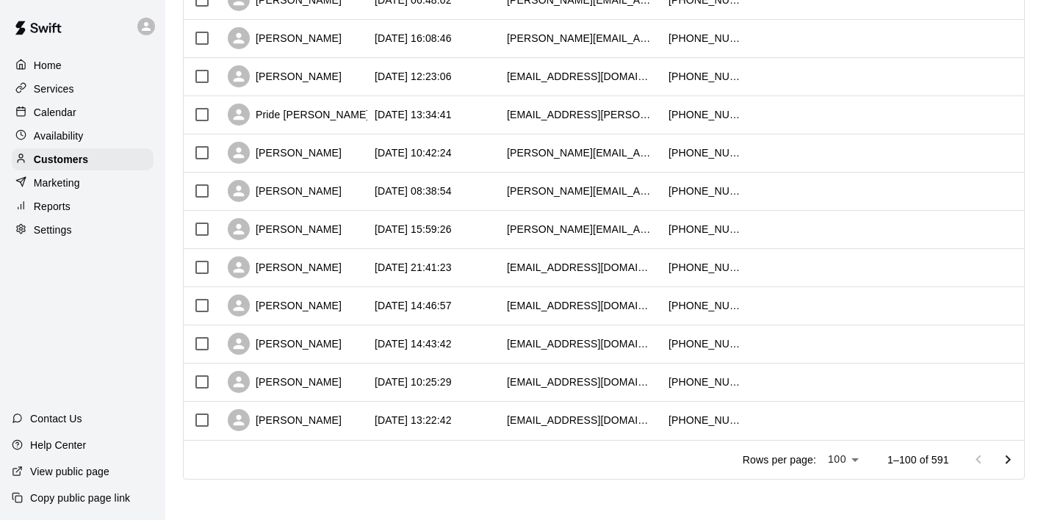
click at [1006, 461] on icon "Go to next page" at bounding box center [1008, 460] width 18 height 18
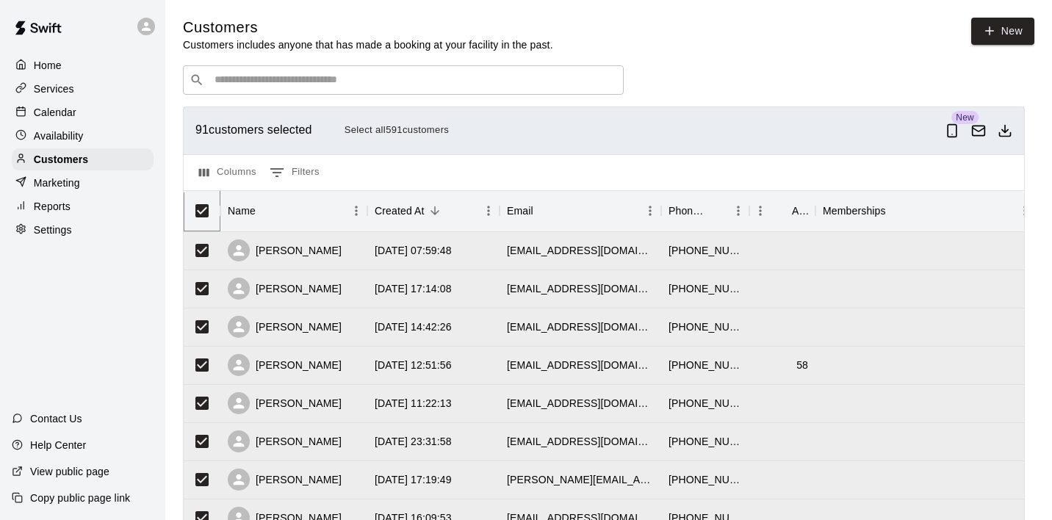
scroll to position [0, 0]
click at [1006, 132] on polyline "Download as csv" at bounding box center [1005, 130] width 6 height 3
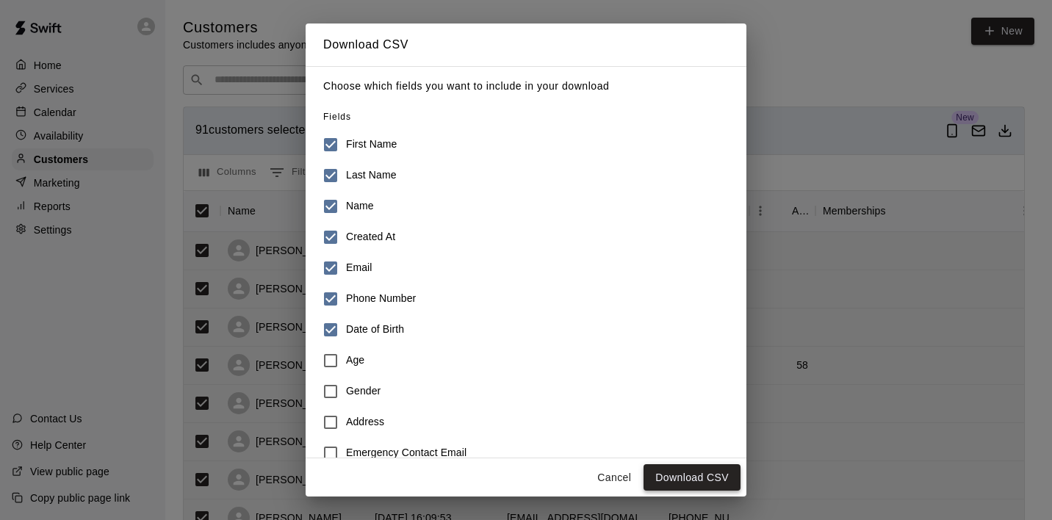
click at [685, 473] on button "Download CSV" at bounding box center [692, 477] width 97 height 27
click at [613, 478] on button "Cancel" at bounding box center [614, 477] width 47 height 27
